Goal: Information Seeking & Learning: Learn about a topic

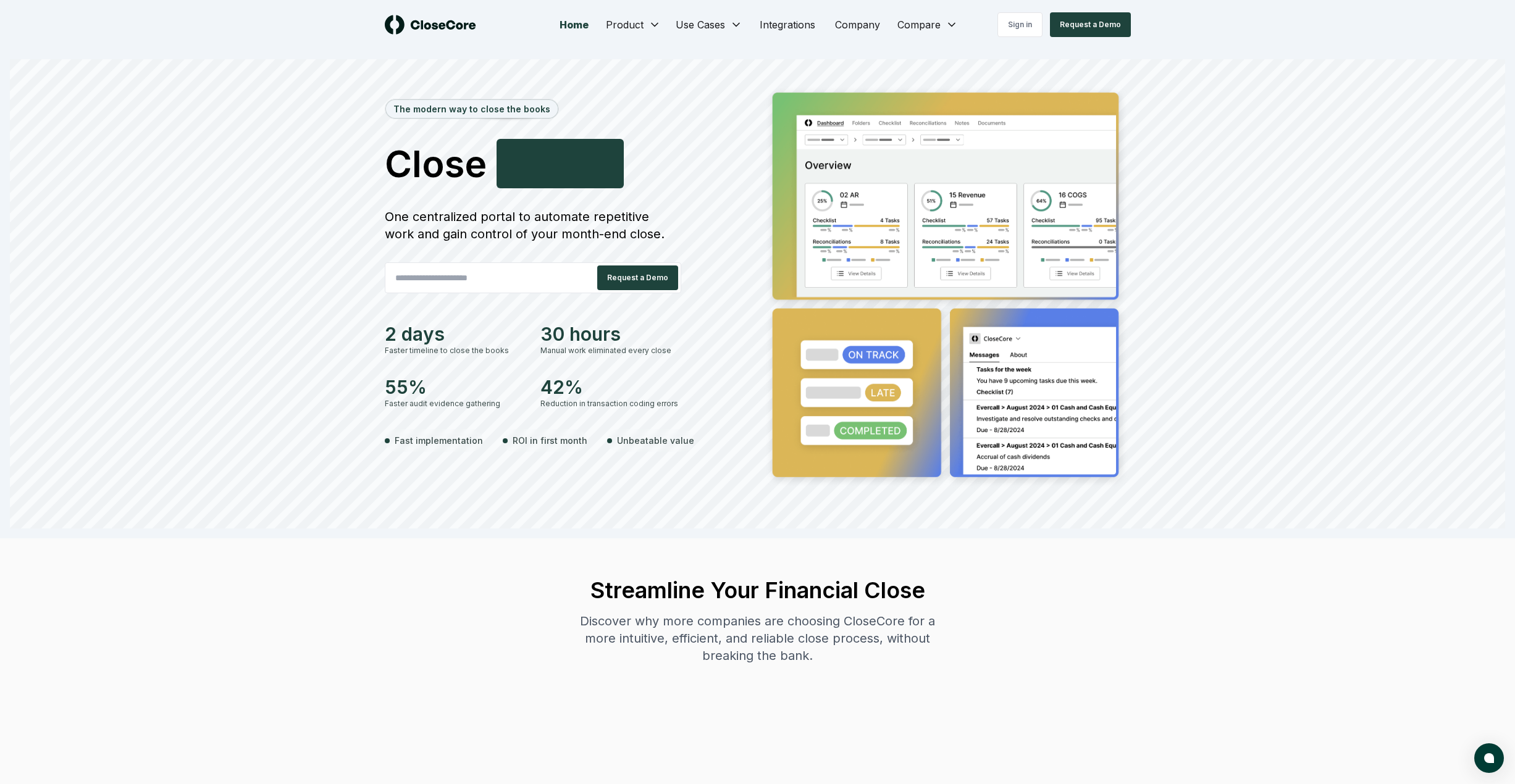
click at [172, 455] on div "The modern way to close the books Close Smarter F a s t e r One centralized por…" at bounding box center [758, 306] width 1495 height 444
click at [850, 208] on img at bounding box center [947, 288] width 368 height 407
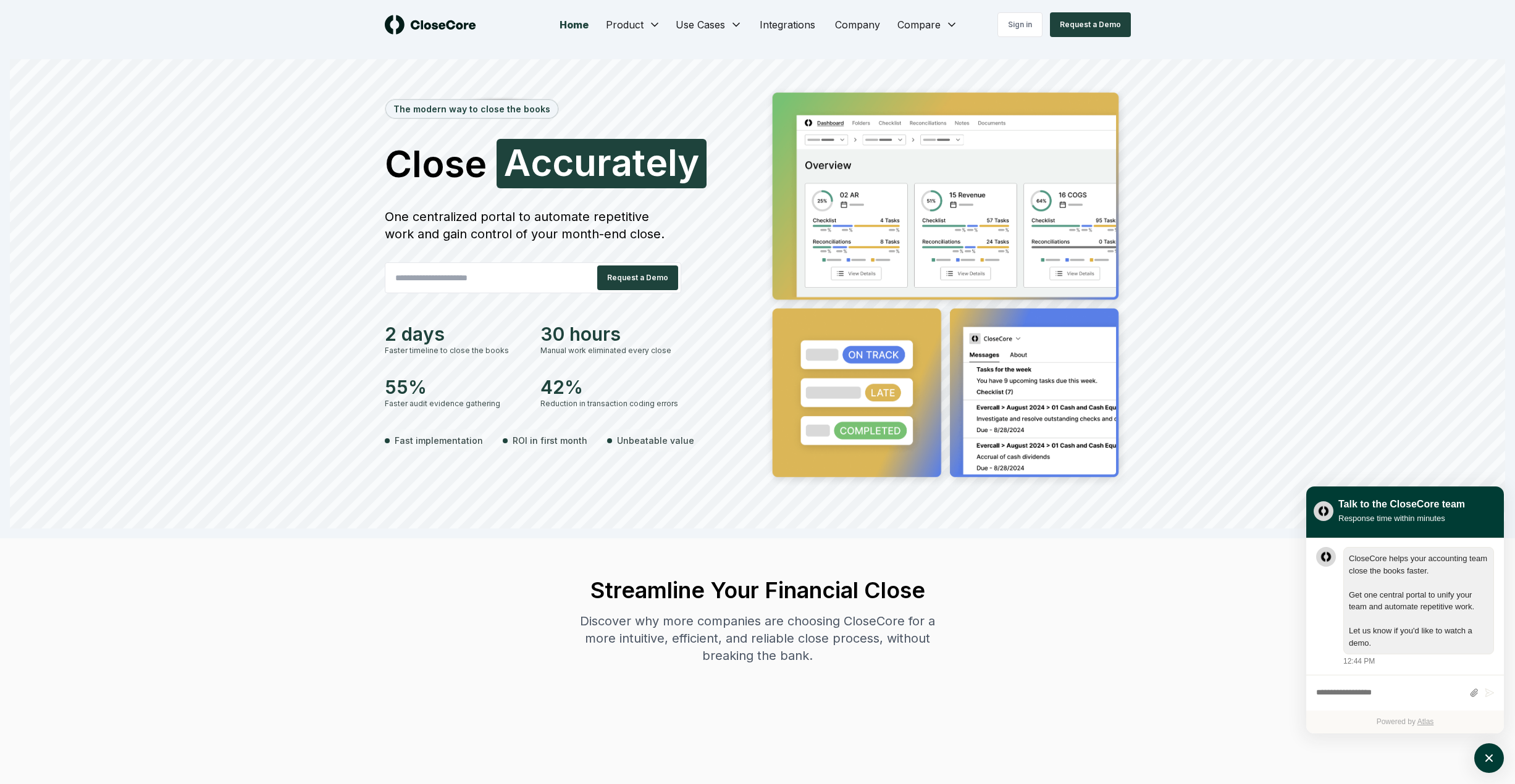
scroll to position [1, 0]
click at [870, 373] on img at bounding box center [947, 288] width 368 height 407
click at [1034, 376] on img at bounding box center [947, 288] width 368 height 407
click at [921, 397] on img at bounding box center [947, 288] width 368 height 407
click at [619, 343] on div "30 hours" at bounding box center [611, 334] width 141 height 22
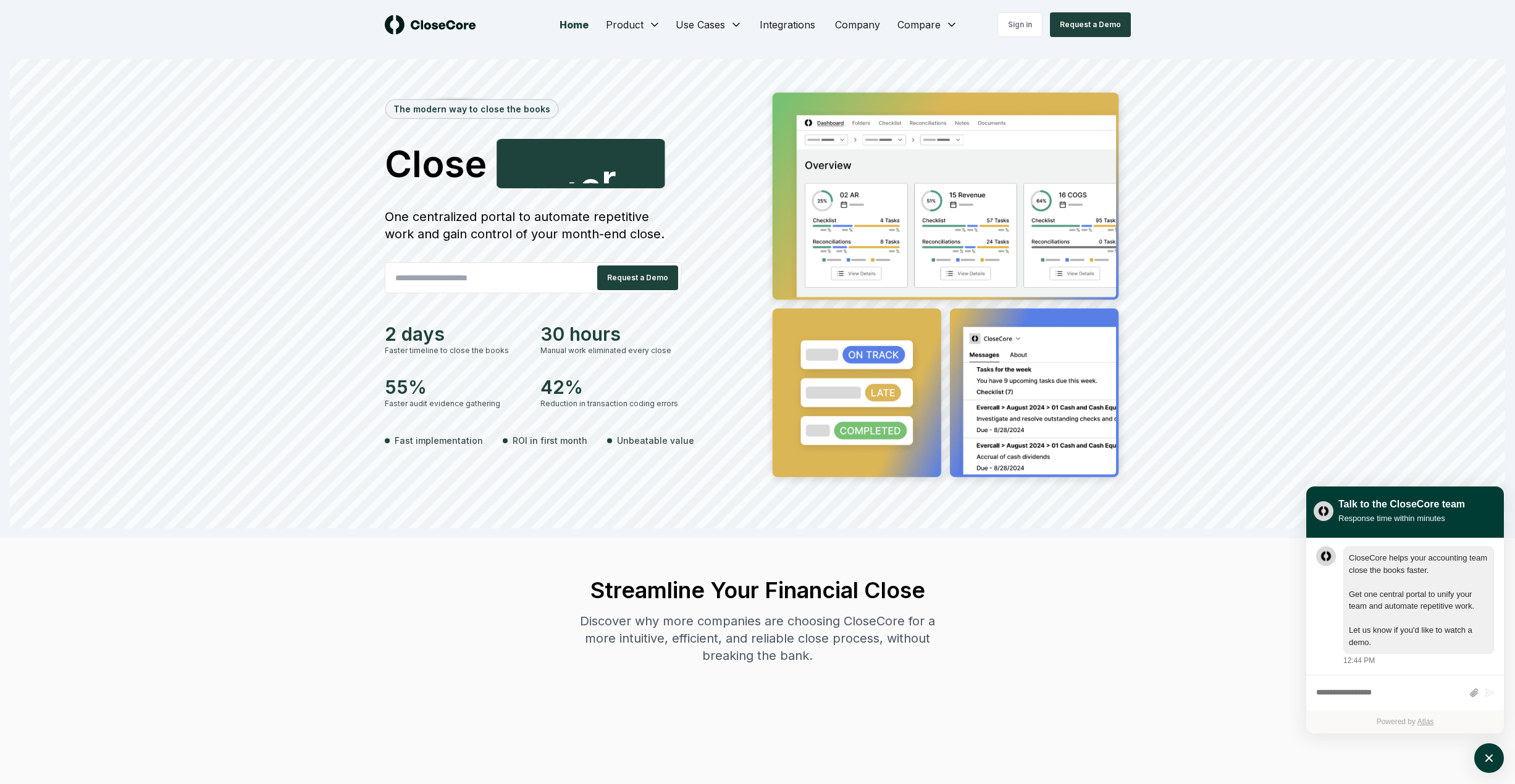
click at [570, 386] on div "42%" at bounding box center [611, 387] width 141 height 22
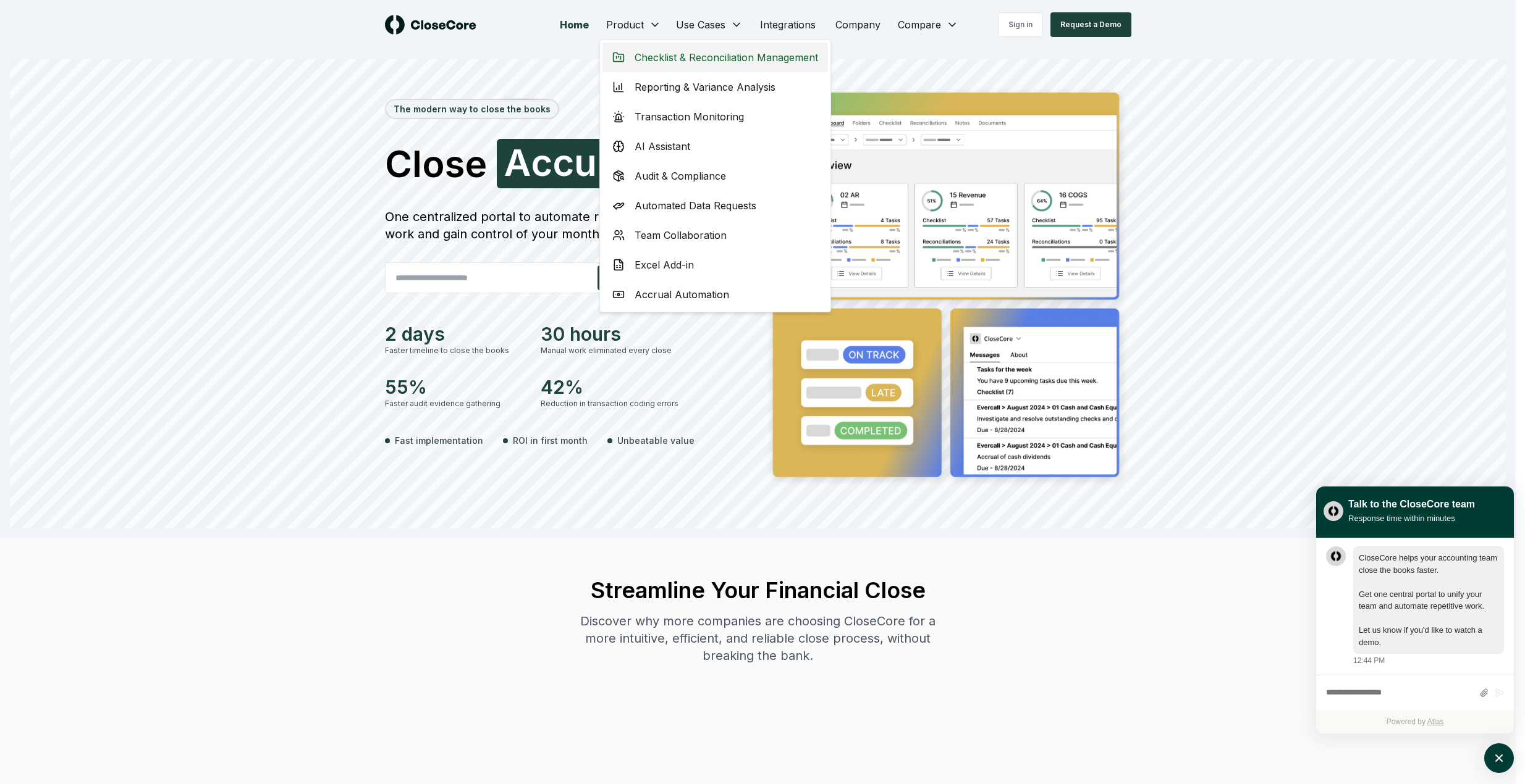
click at [700, 60] on span "Checklist & Reconciliation Management" at bounding box center [726, 58] width 183 height 15
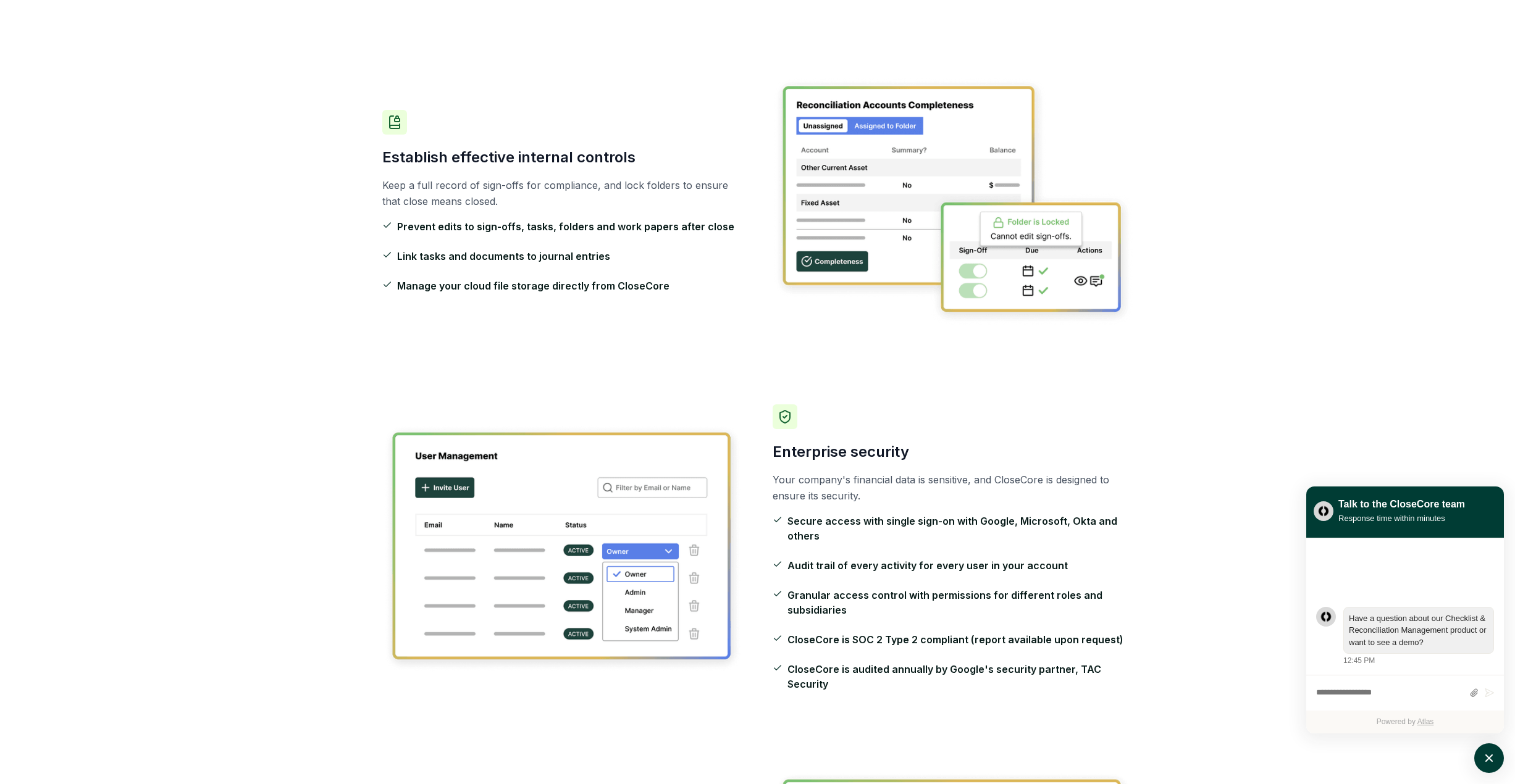
scroll to position [1297, 0]
